Goal: Navigation & Orientation: Find specific page/section

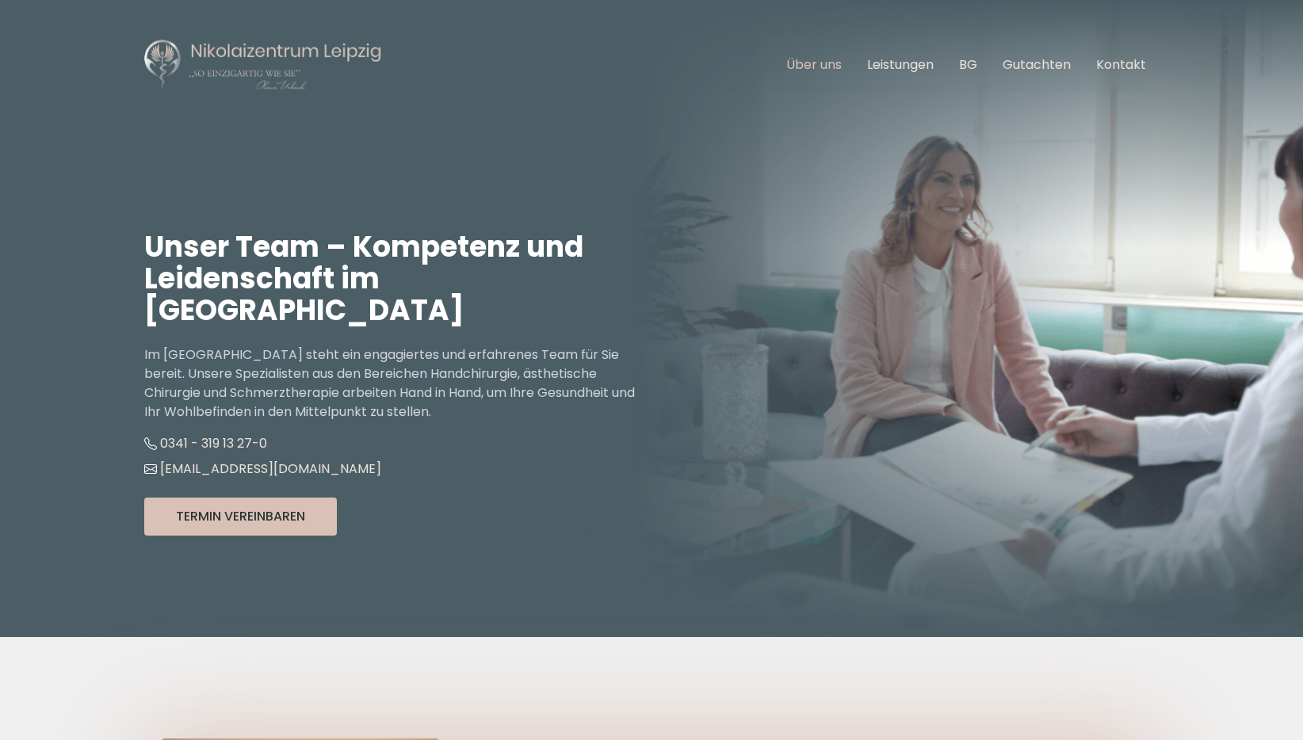
click at [813, 67] on link "Über uns" at bounding box center [813, 64] width 55 height 18
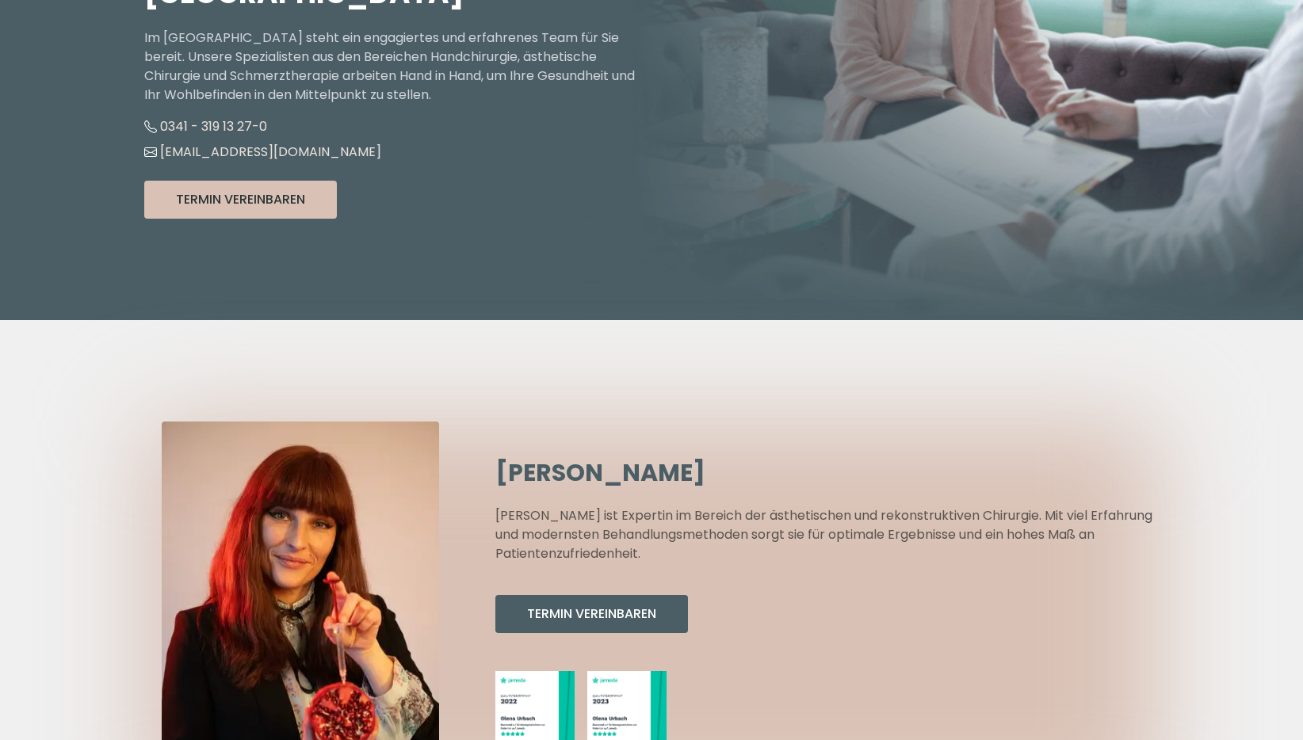
scroll to position [713, 0]
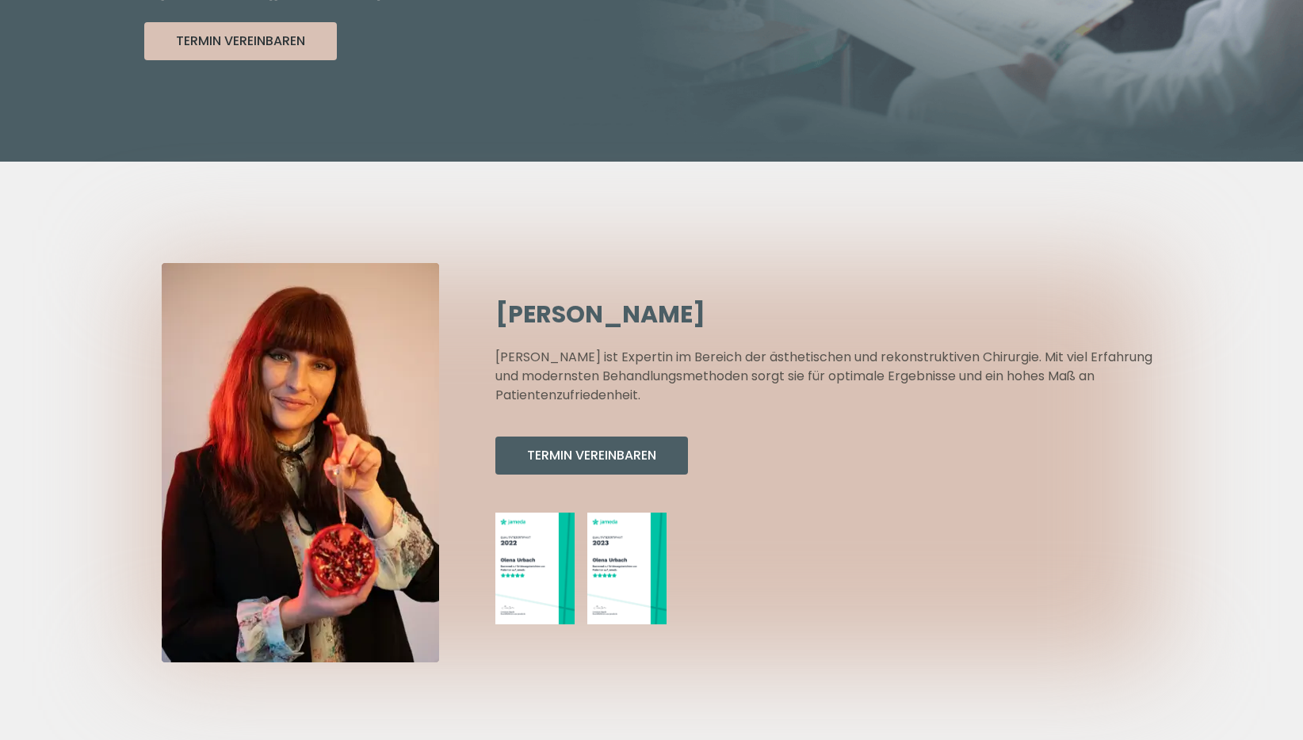
scroll to position [872, 0]
